Goal: Transaction & Acquisition: Purchase product/service

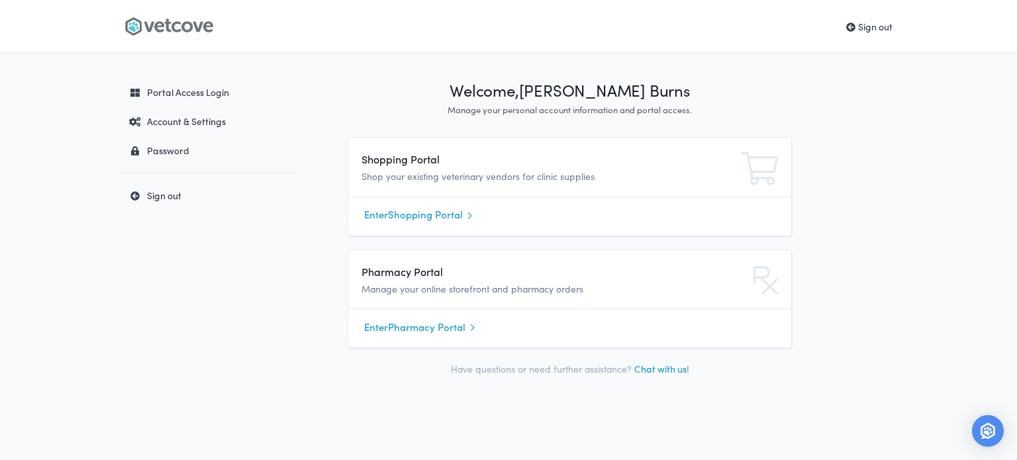
click at [406, 214] on link "Enter Shopping Portal" at bounding box center [569, 215] width 411 height 20
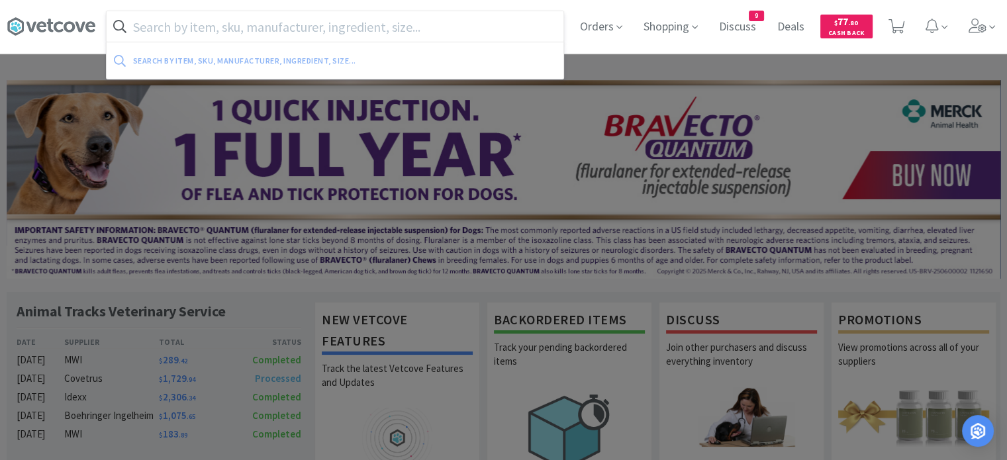
click at [437, 23] on input "text" at bounding box center [335, 26] width 457 height 30
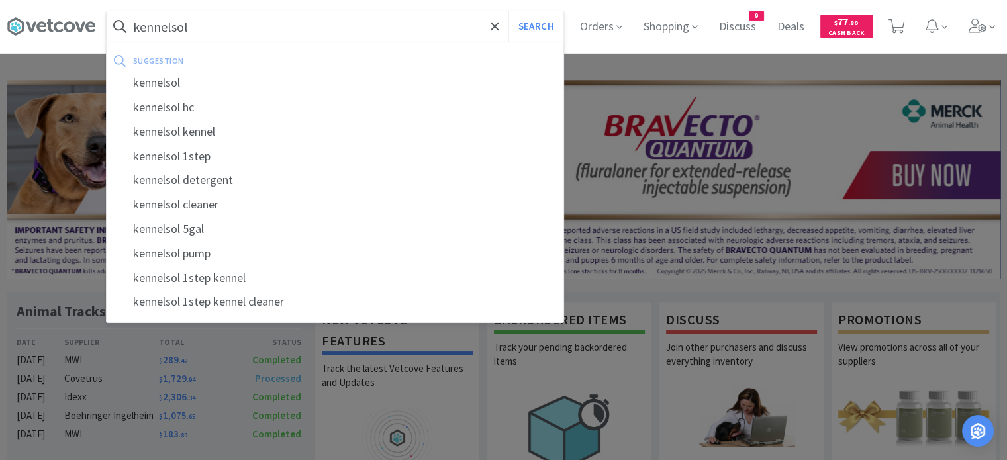
type input "kennelsol"
click at [508, 11] on button "Search" at bounding box center [535, 26] width 55 height 30
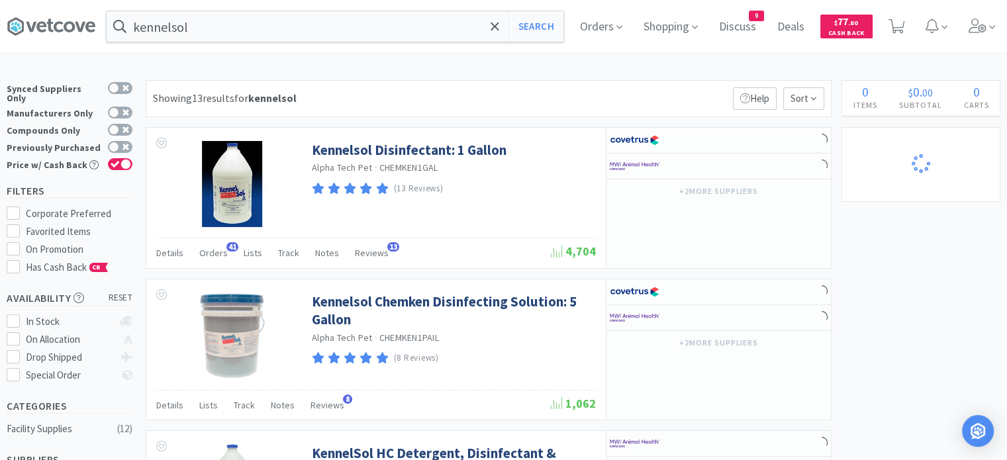
select select "1"
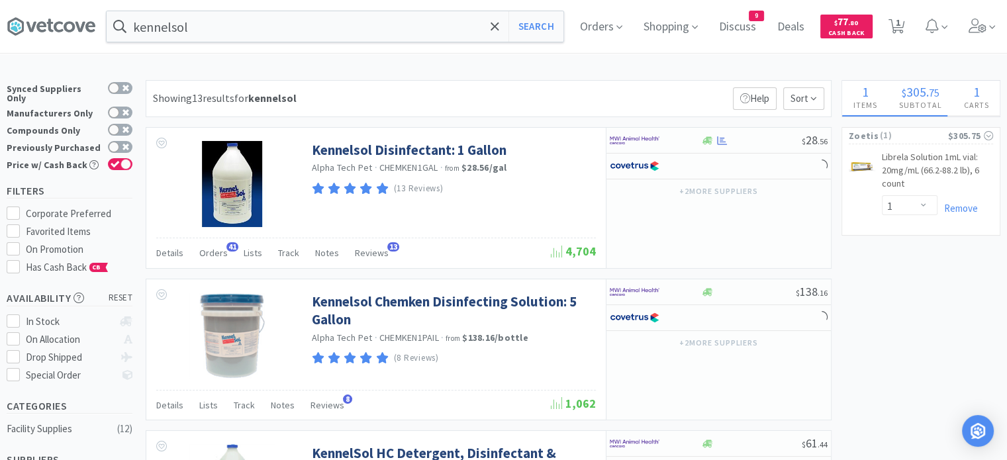
click at [217, 248] on span "Orders" at bounding box center [213, 253] width 28 height 12
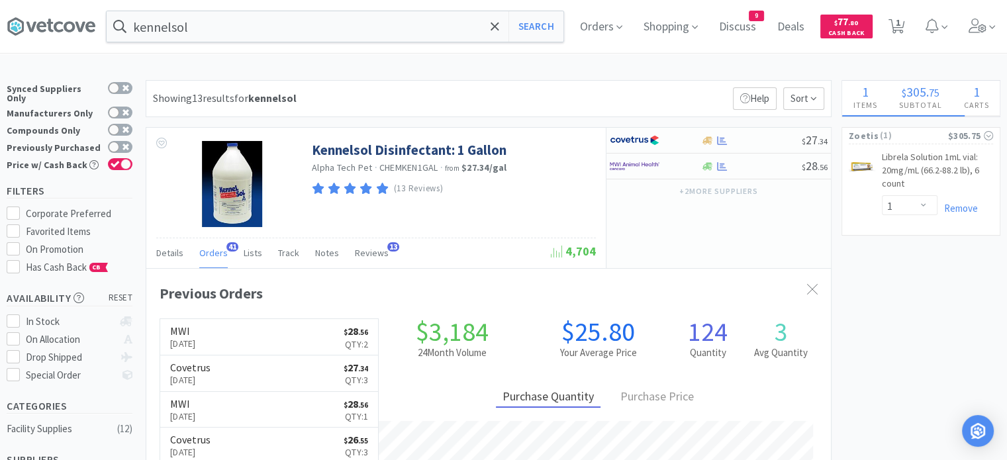
scroll to position [355, 685]
